Goal: Check status: Check status

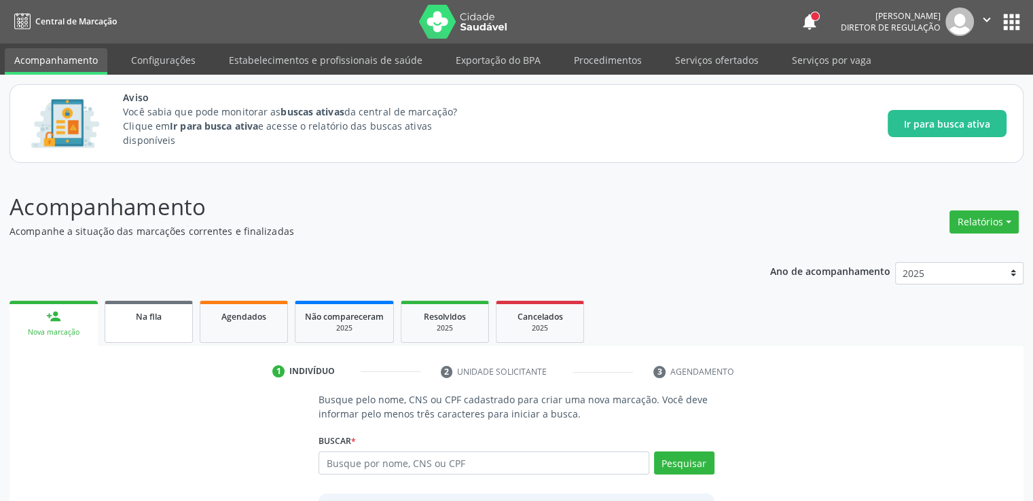
click at [148, 316] on span "Na fila" at bounding box center [149, 317] width 26 height 12
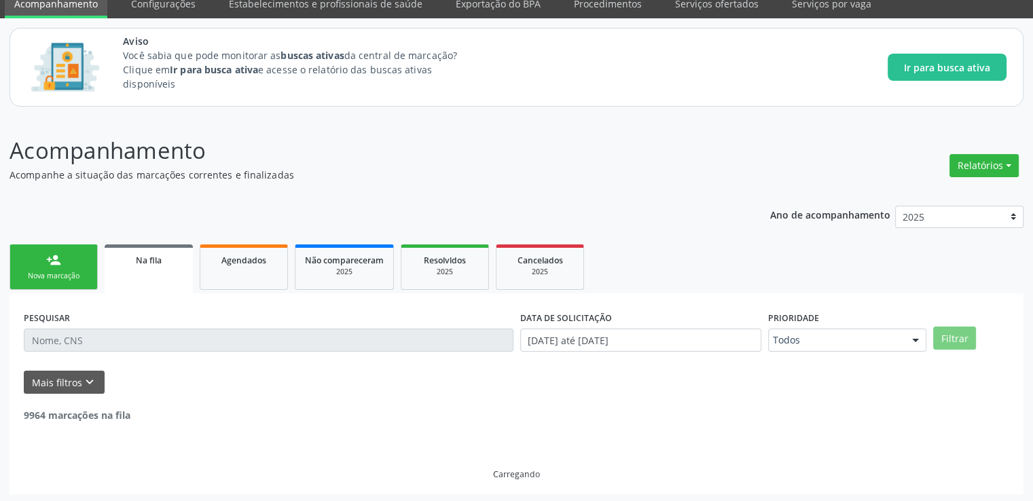
scroll to position [58, 0]
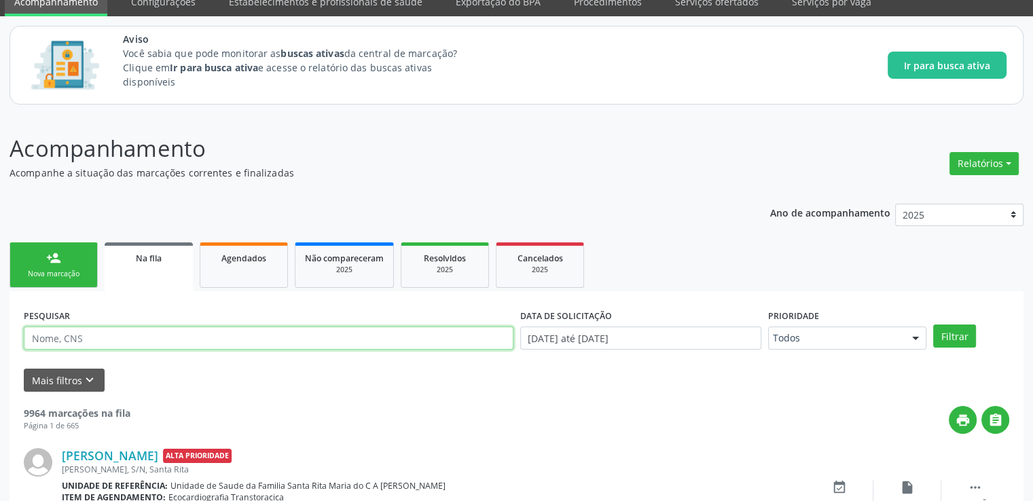
click at [62, 334] on input "text" at bounding box center [269, 338] width 490 height 23
type input "898006323396132"
click at [933, 325] on button "Filtrar" at bounding box center [954, 336] width 43 height 23
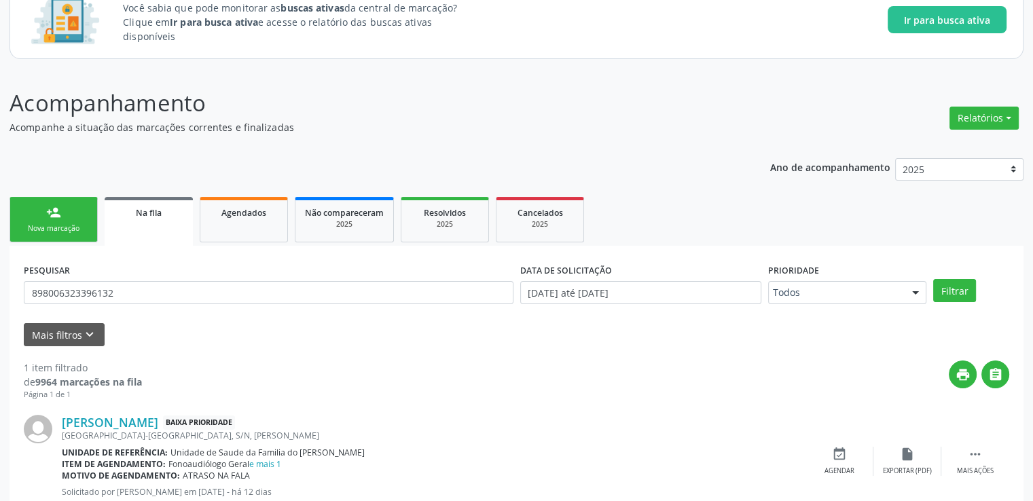
scroll to position [147, 0]
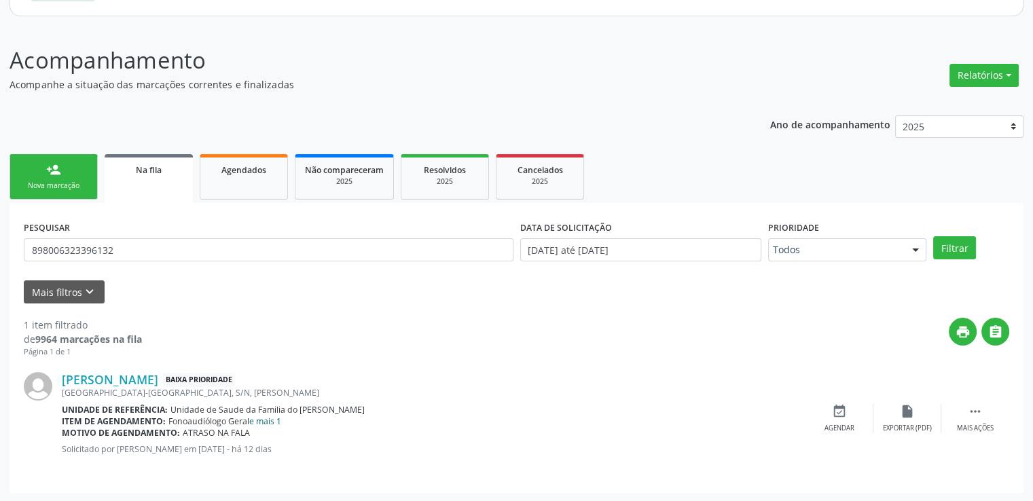
click at [274, 424] on link "e mais 1" at bounding box center [265, 422] width 32 height 12
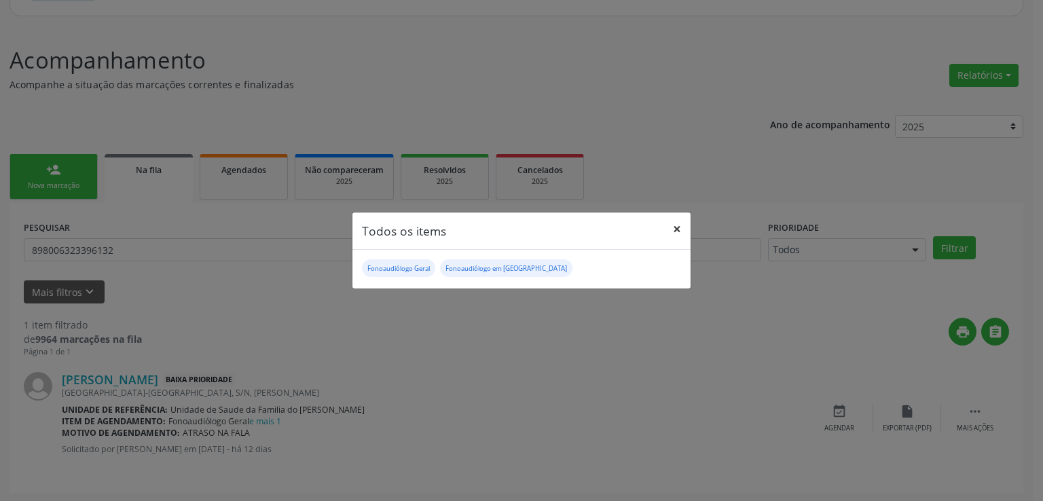
click at [676, 230] on button "×" at bounding box center [677, 229] width 27 height 33
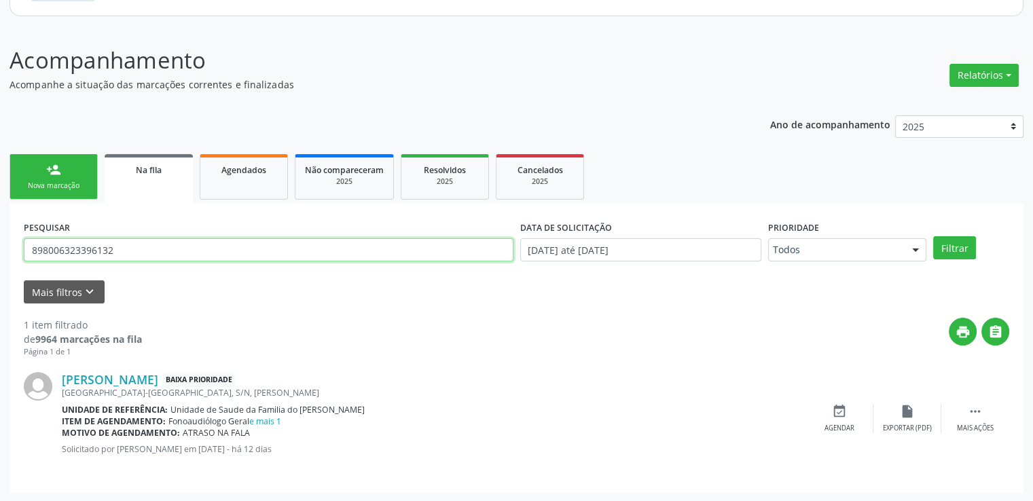
drag, startPoint x: 126, startPoint y: 247, endPoint x: 0, endPoint y: 259, distance: 126.2
click at [0, 259] on div "Acompanhamento Acompanhe a situação das marcações correntes e finalizadas Relat…" at bounding box center [516, 264] width 1033 height 477
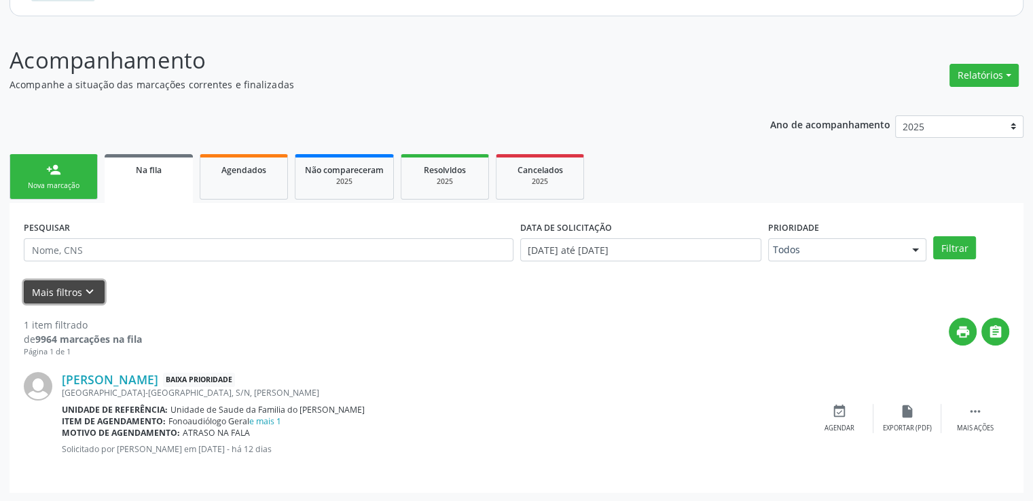
click at [59, 292] on button "Mais filtros keyboard_arrow_down" at bounding box center [64, 292] width 81 height 24
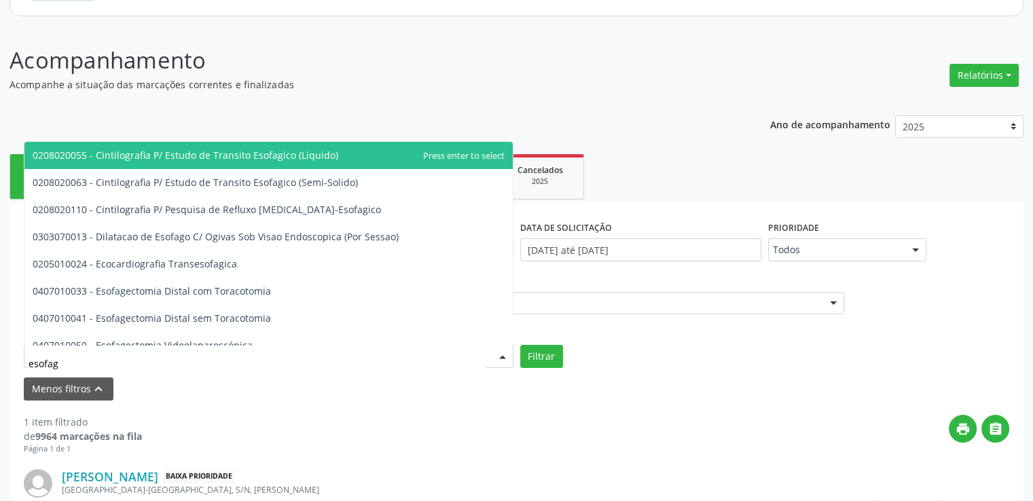
type input "esofago"
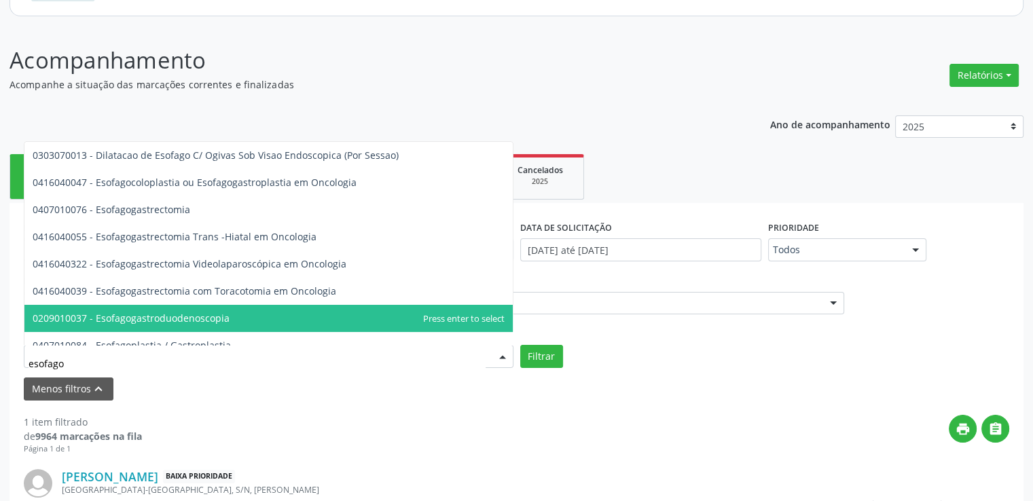
click at [131, 321] on span "0209010037 - Esofagogastroduodenoscopia" at bounding box center [131, 318] width 197 height 13
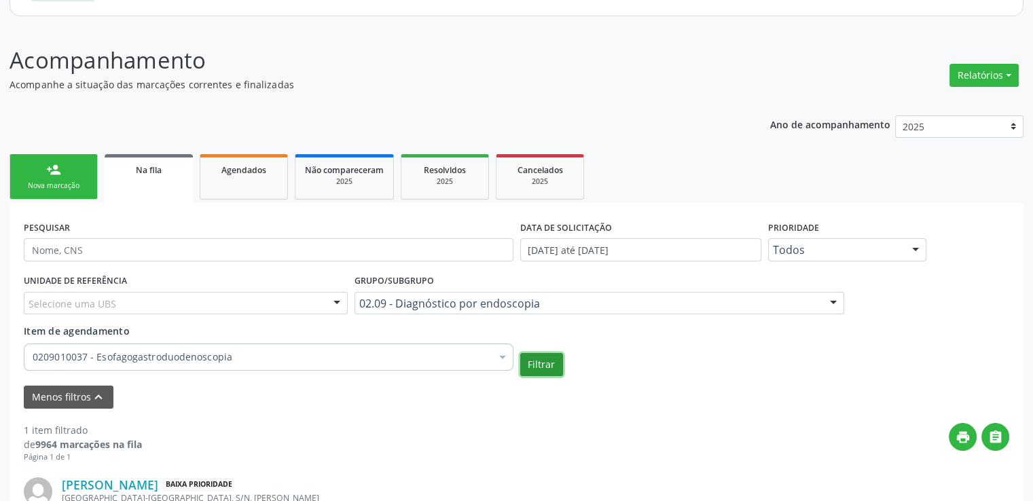
click at [545, 367] on button "Filtrar" at bounding box center [541, 364] width 43 height 23
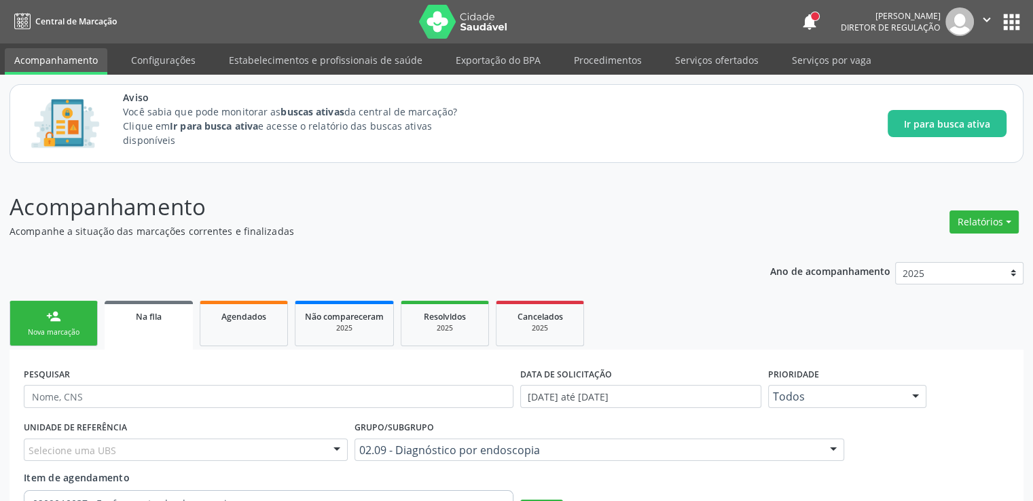
scroll to position [0, 0]
